Goal: Check status

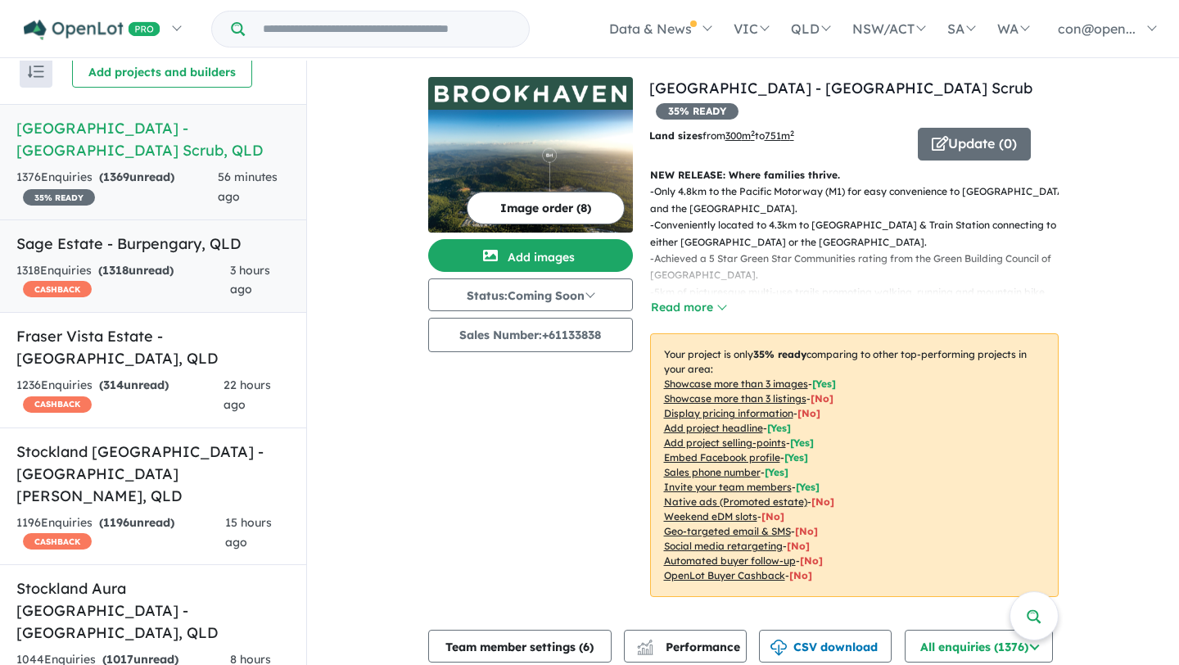
scroll to position [30, 0]
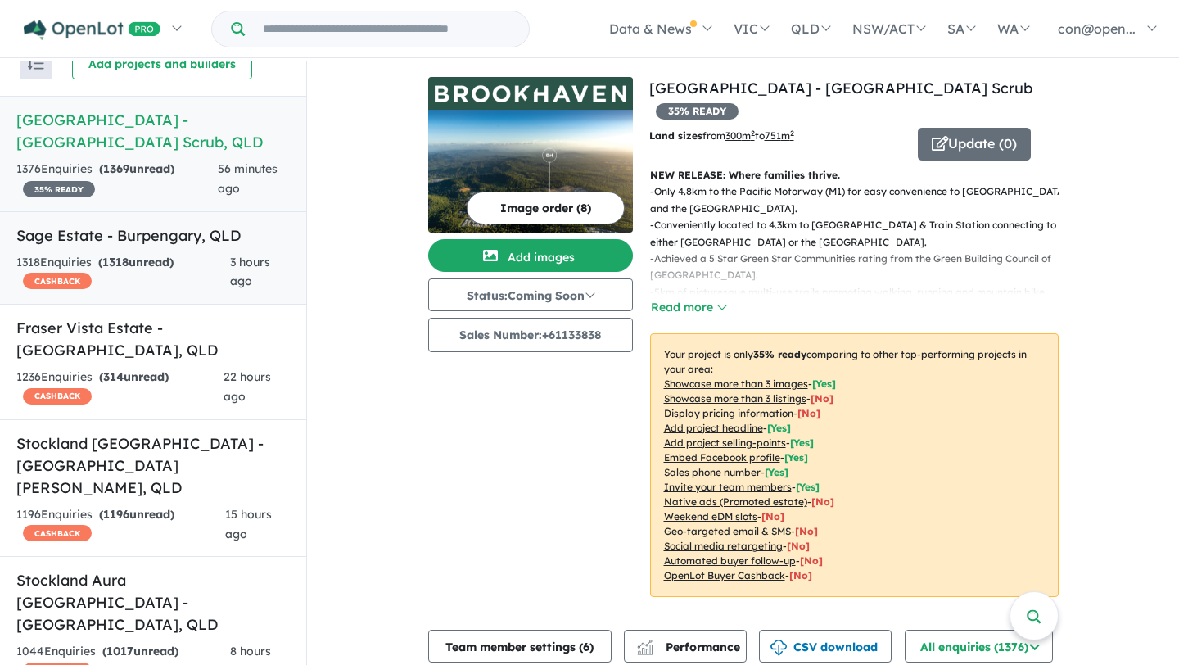
click at [154, 245] on h5 "Sage Estate - Burpengary , QLD" at bounding box center [153, 235] width 274 height 22
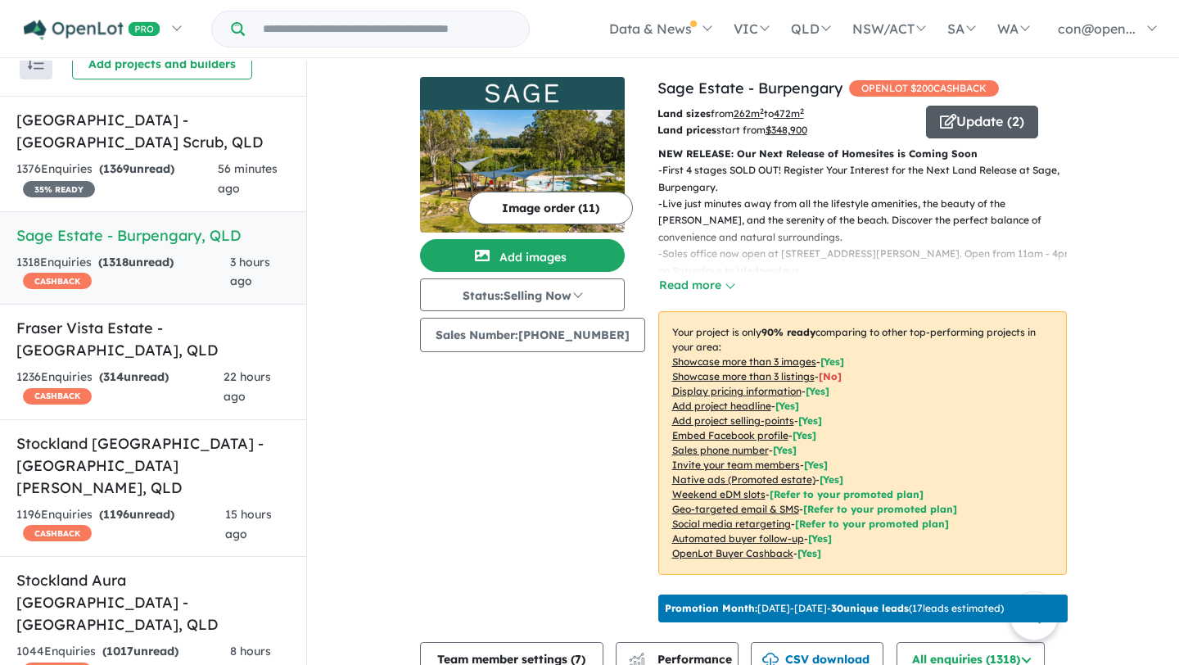
click at [971, 126] on button "Update ( 2 )" at bounding box center [982, 122] width 112 height 33
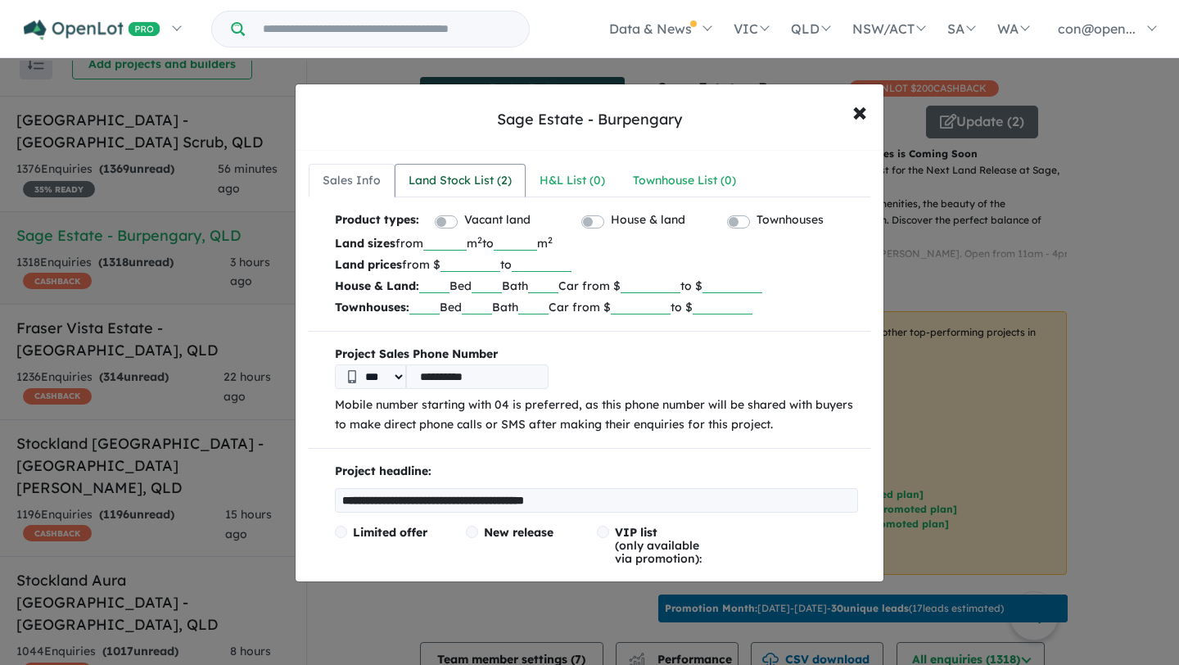
click at [478, 185] on div "Land Stock List ( 2 )" at bounding box center [460, 181] width 103 height 20
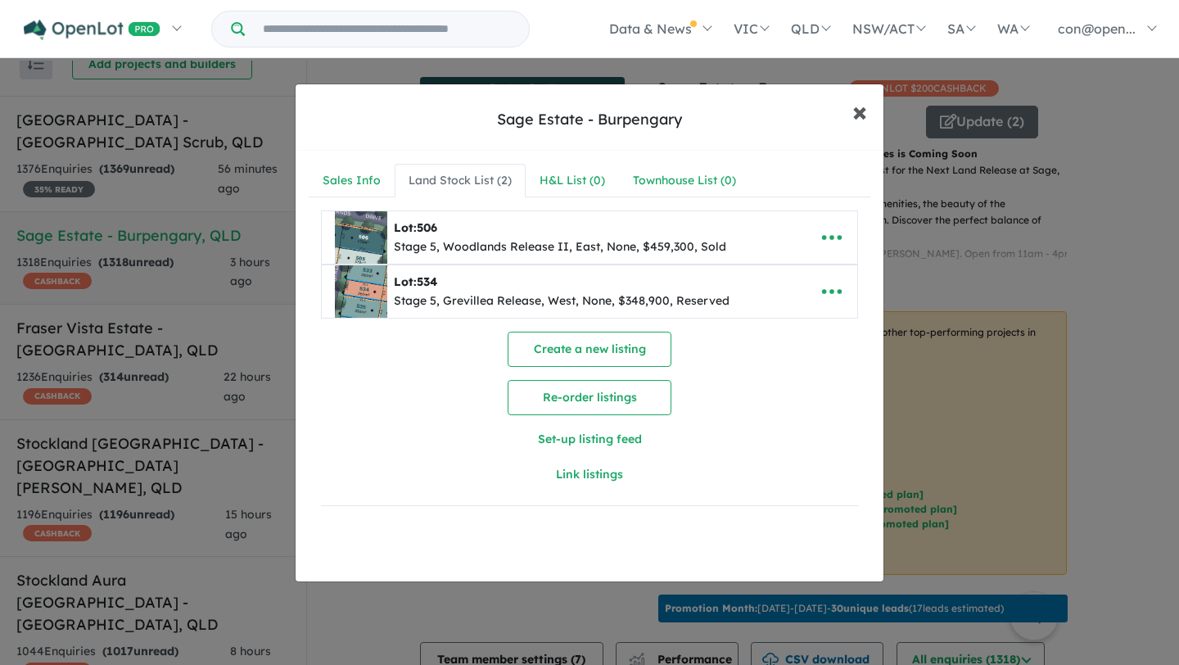
click at [859, 112] on span "×" at bounding box center [860, 110] width 15 height 35
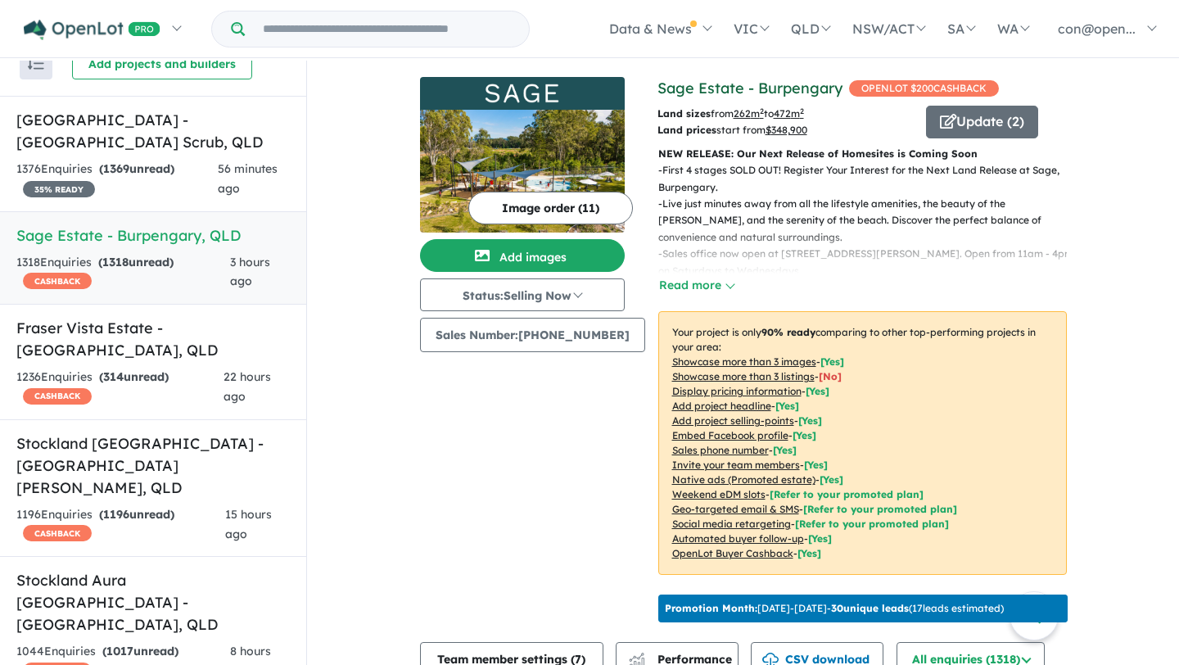
click at [693, 91] on link "Sage Estate - Burpengary" at bounding box center [750, 88] width 185 height 19
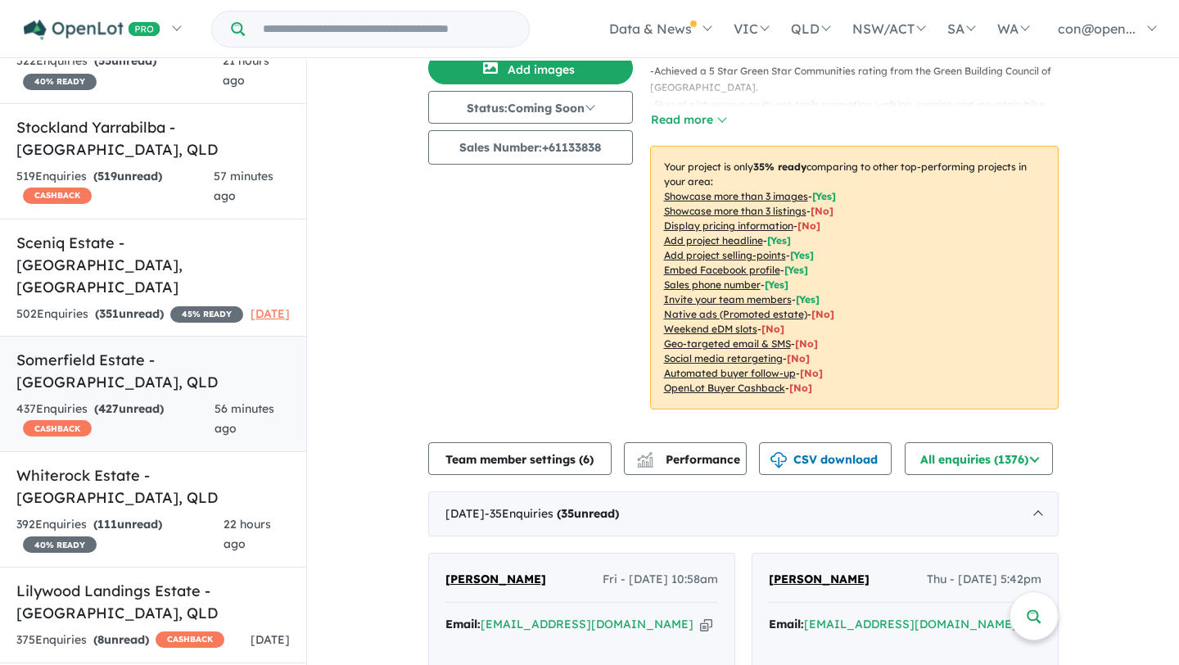
scroll to position [1826, 0]
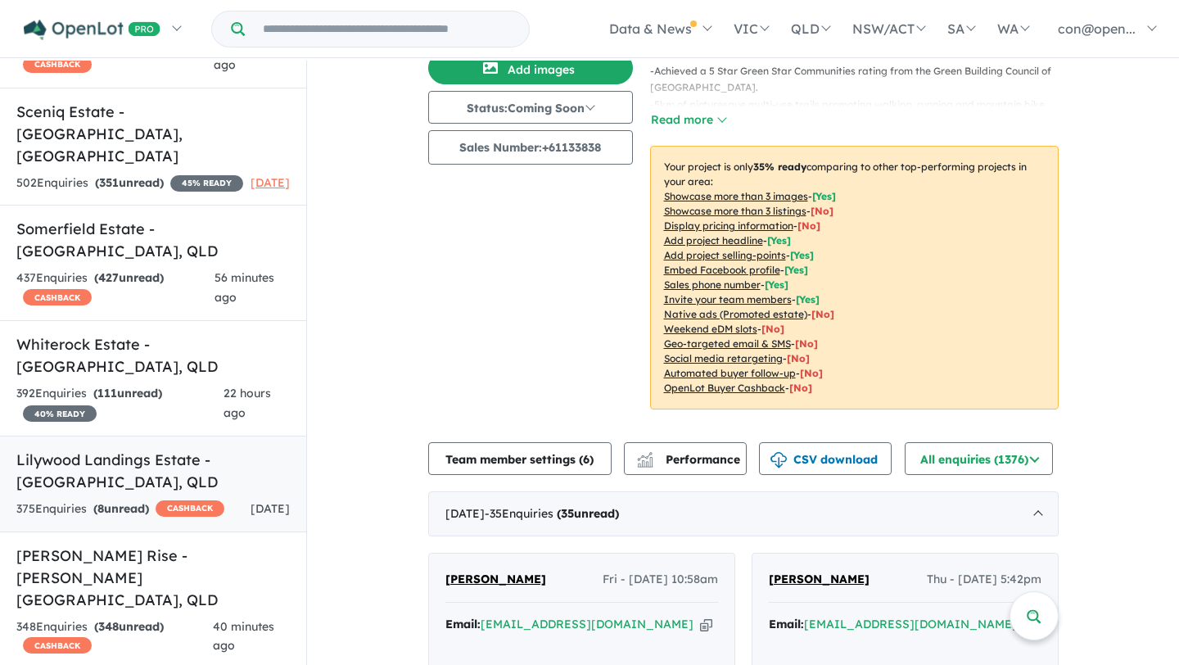
click at [129, 449] on h5 "Lilywood Landings Estate - [GEOGRAPHIC_DATA] , [GEOGRAPHIC_DATA]" at bounding box center [153, 471] width 274 height 44
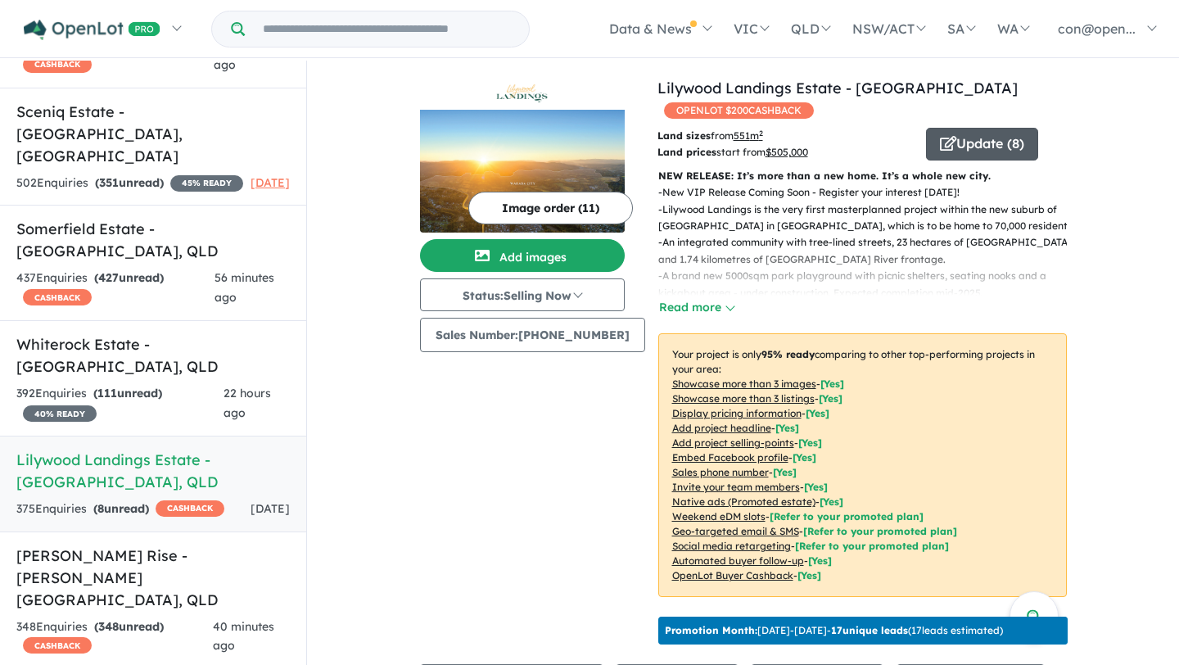
click at [957, 128] on button "Update ( 8 )" at bounding box center [982, 144] width 112 height 33
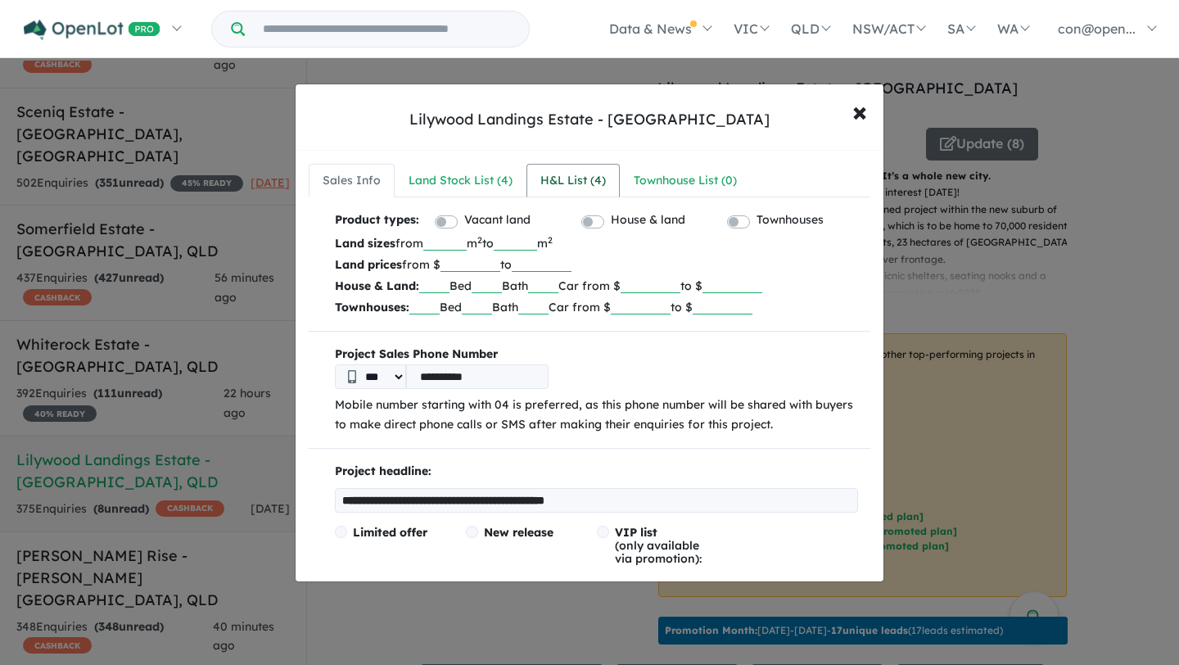
click at [568, 188] on div "H&L List ( 4 )" at bounding box center [574, 181] width 66 height 20
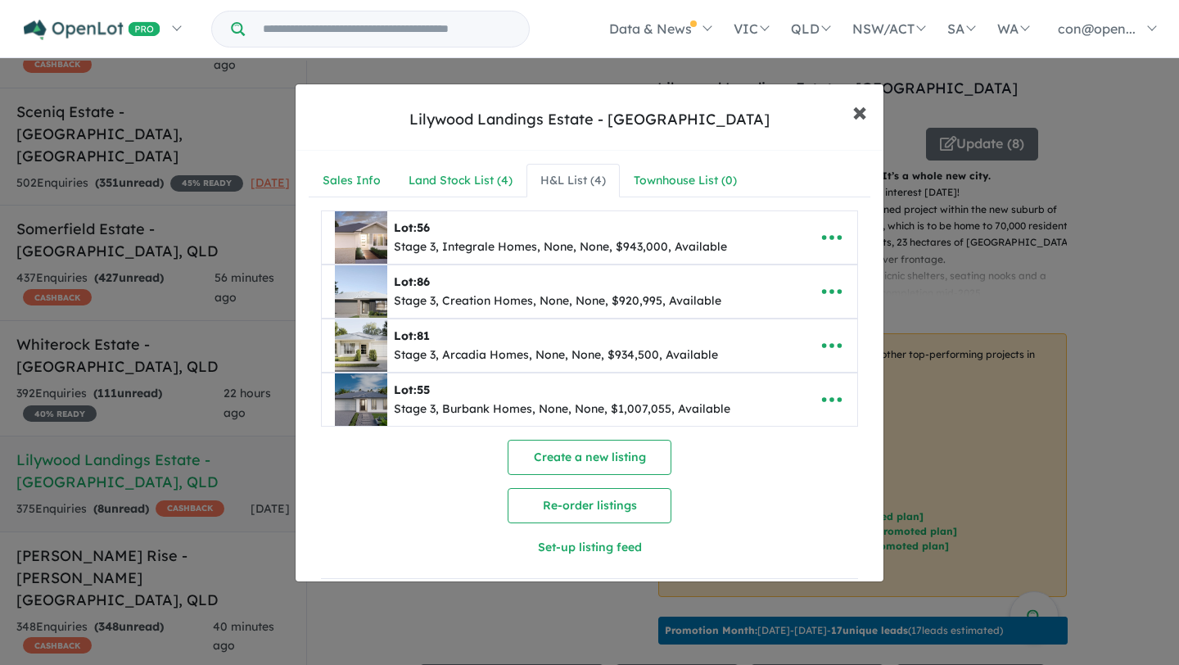
click at [860, 109] on span "×" at bounding box center [860, 110] width 15 height 35
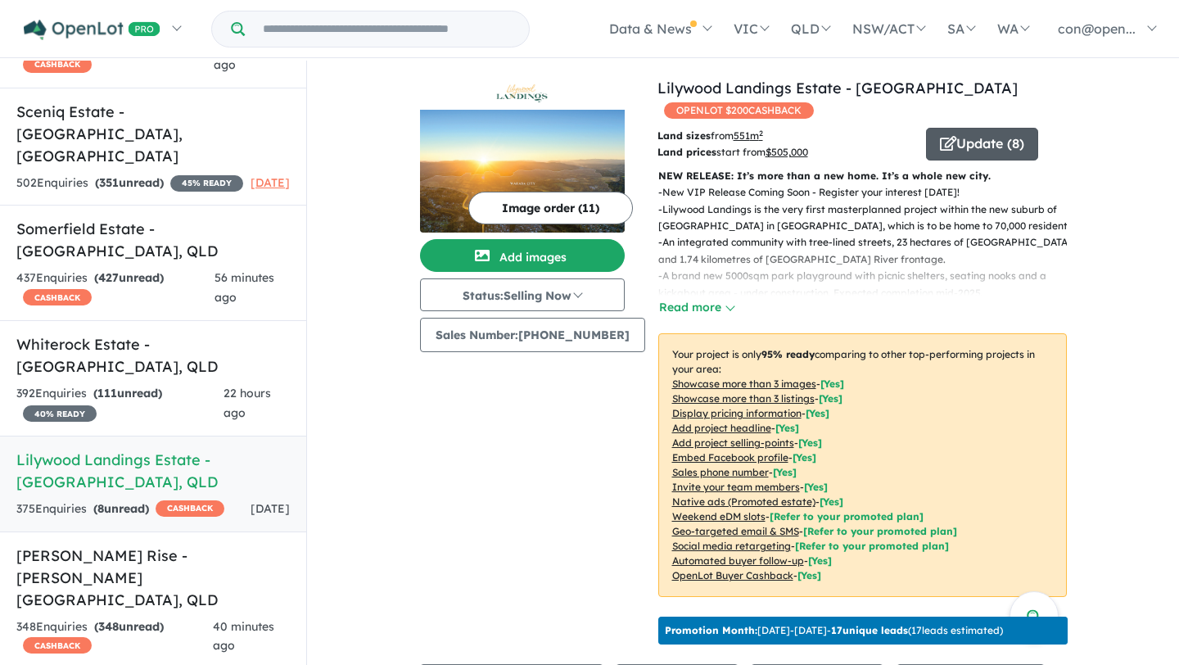
click at [971, 142] on button "Update ( 8 )" at bounding box center [982, 144] width 112 height 33
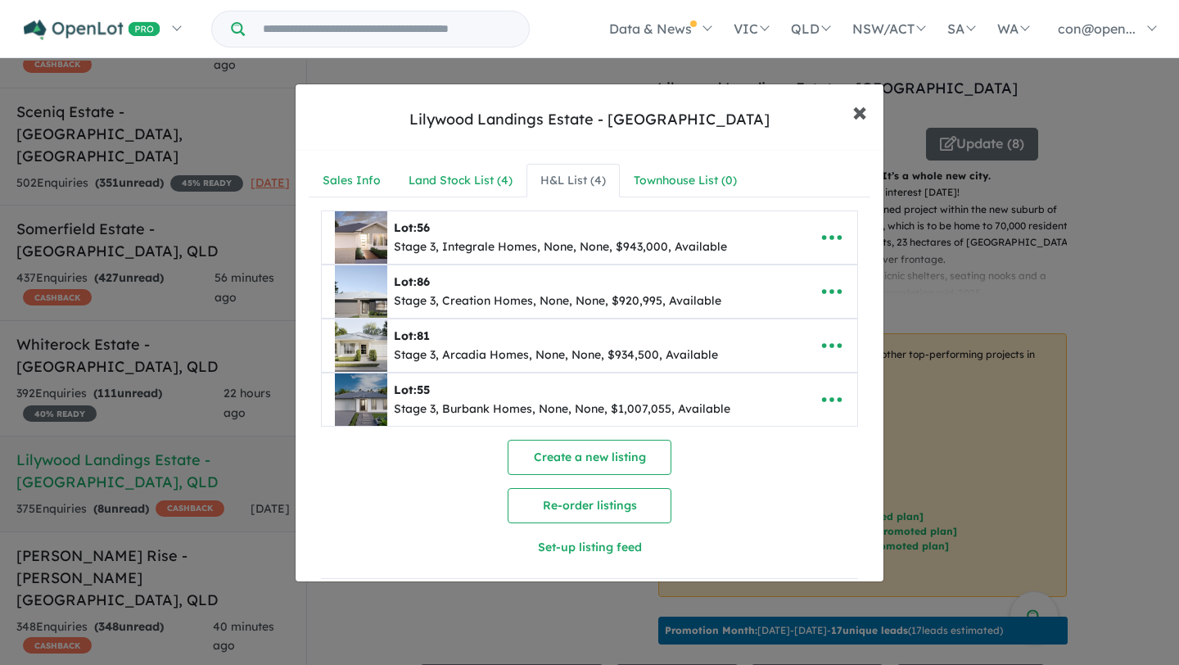
click at [858, 110] on span "×" at bounding box center [860, 110] width 15 height 35
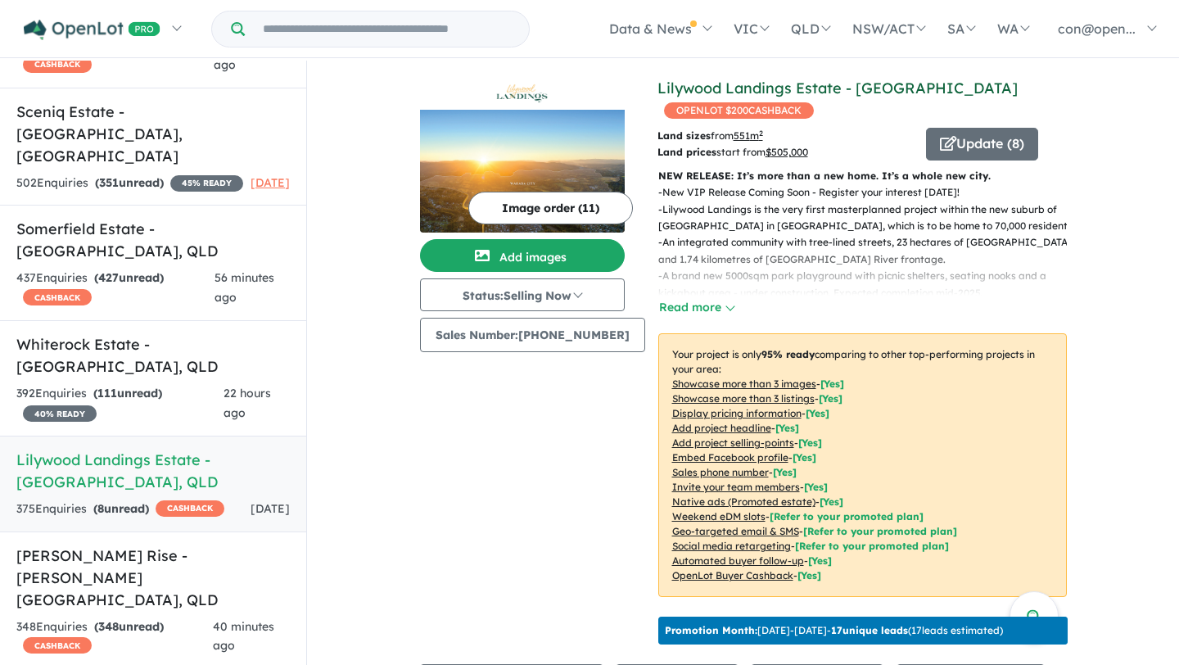
click at [690, 82] on link "Lilywood Landings Estate - [GEOGRAPHIC_DATA]" at bounding box center [838, 88] width 360 height 19
